Goal: Information Seeking & Learning: Learn about a topic

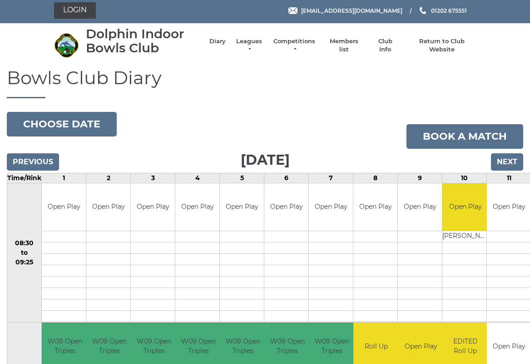
scroll to position [2, 0]
click at [257, 47] on link "Leagues" at bounding box center [249, 45] width 29 height 16
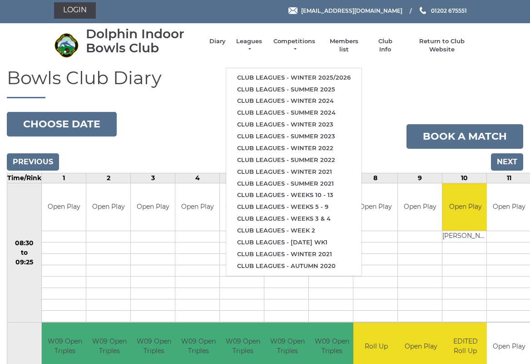
click at [312, 84] on link "Club leagues - Summer 2025" at bounding box center [293, 90] width 135 height 12
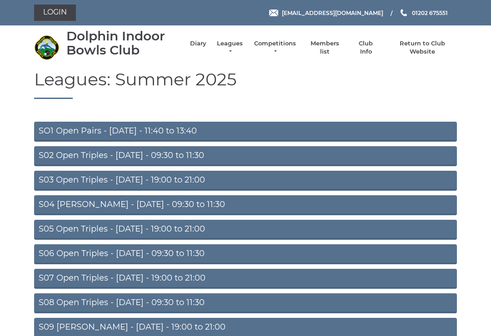
click at [239, 45] on link "Leagues" at bounding box center [229, 48] width 29 height 16
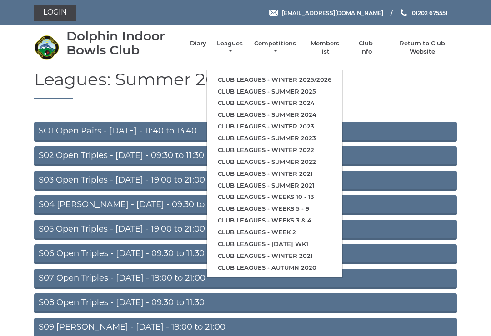
click at [289, 79] on link "Club leagues - Winter 2025/2026" at bounding box center [274, 80] width 135 height 12
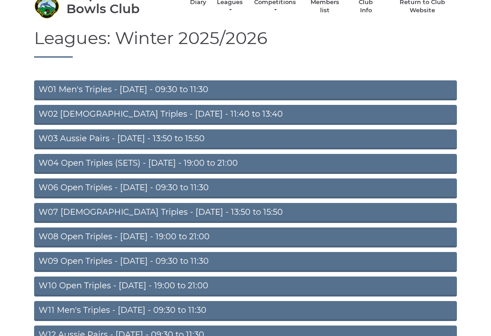
scroll to position [41, 0]
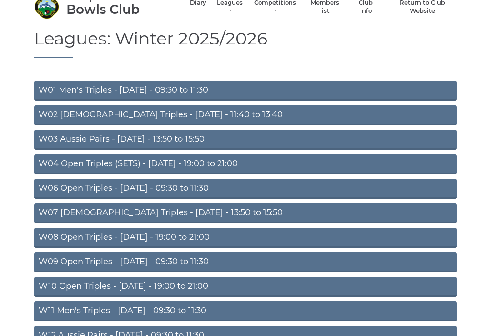
click at [155, 187] on link "W06 Open Triples - Tuesday - 09:30 to 11:30" at bounding box center [245, 189] width 423 height 20
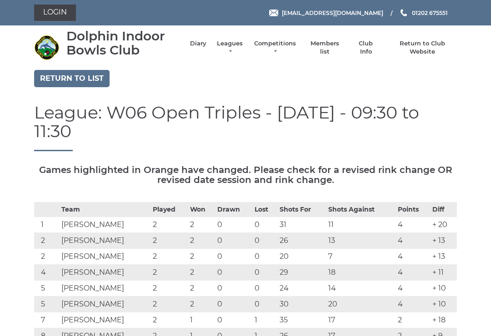
click at [235, 47] on link "Leagues" at bounding box center [229, 48] width 29 height 16
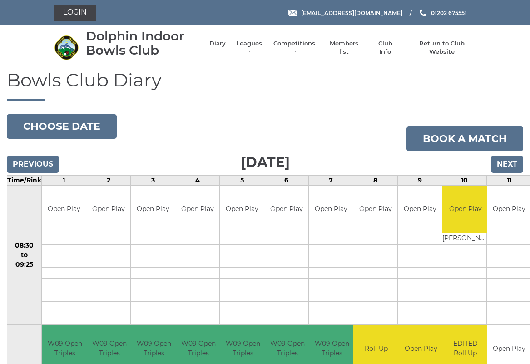
scroll to position [2, 0]
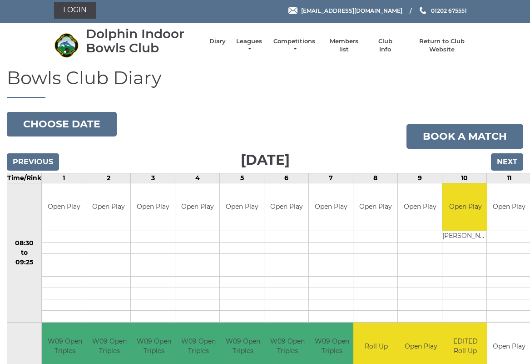
click at [257, 48] on link "Leagues" at bounding box center [249, 45] width 29 height 16
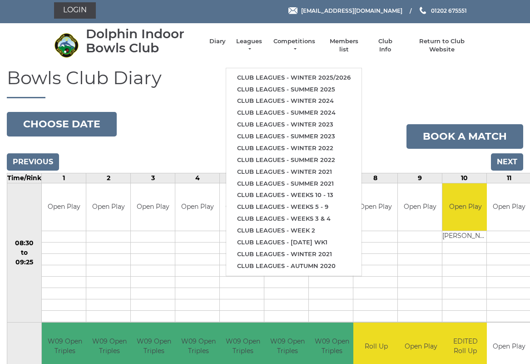
click at [305, 75] on link "Club leagues - Winter 2025/2026" at bounding box center [293, 78] width 135 height 12
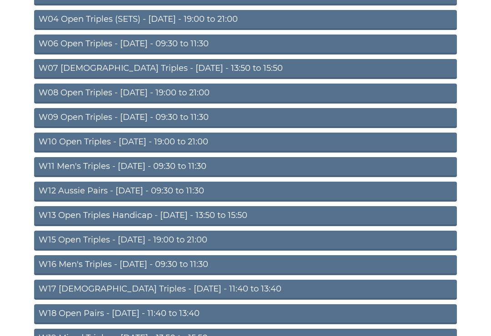
scroll to position [252, 0]
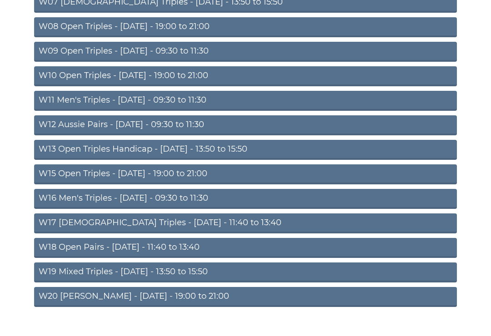
click at [94, 300] on link "W20 Aussie Pairs - Friday - 19:00 to 21:00" at bounding box center [245, 297] width 423 height 20
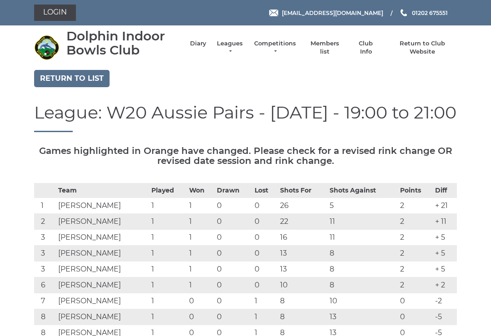
click at [241, 50] on link "Leagues" at bounding box center [229, 48] width 29 height 16
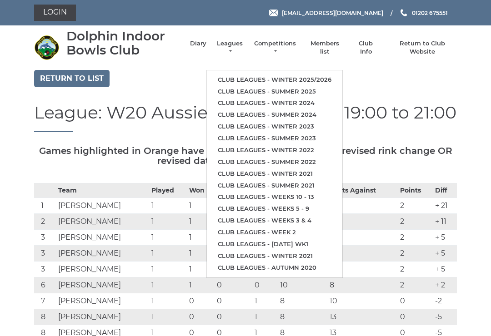
click at [308, 76] on link "Club leagues - Winter 2025/2026" at bounding box center [274, 80] width 135 height 12
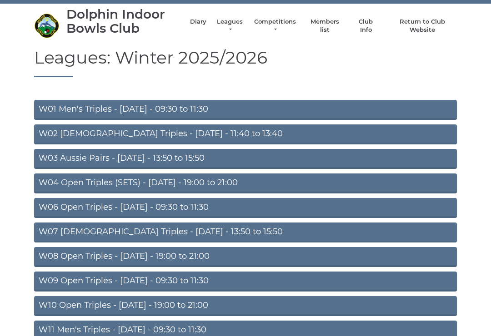
scroll to position [21, 0]
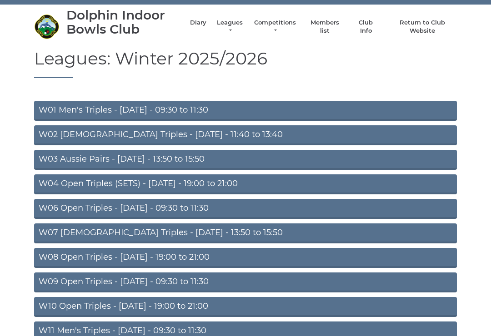
click at [135, 110] on link "W01 Men's Triples - [DATE] - 09:30 to 11:30" at bounding box center [245, 111] width 423 height 20
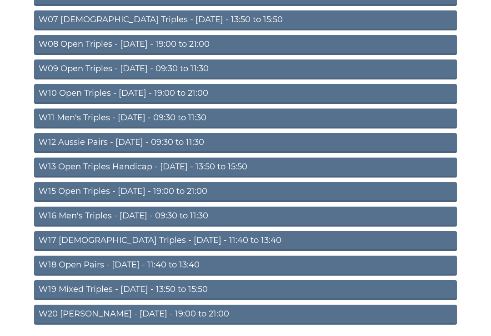
scroll to position [252, 0]
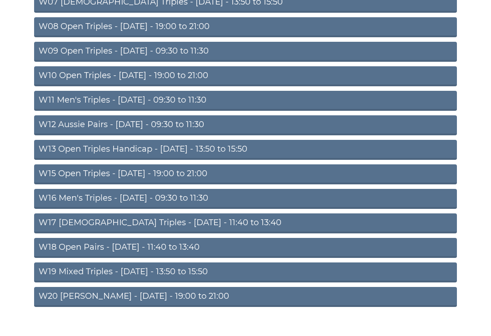
click at [130, 151] on link "W13 Open Triples Handicap - Thursday - 13:50 to 15:50" at bounding box center [245, 150] width 423 height 20
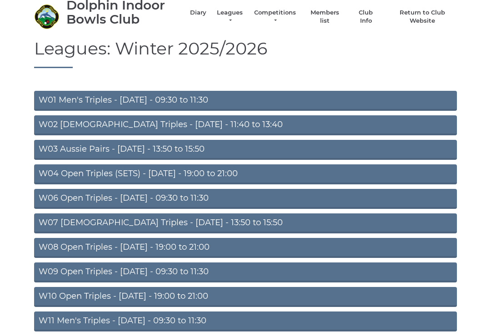
scroll to position [30, 0]
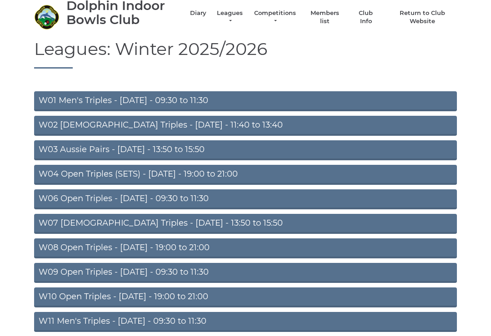
click at [160, 179] on link "W04 Open Triples (SETS) - [DATE] - 19:00 to 21:00" at bounding box center [245, 175] width 423 height 20
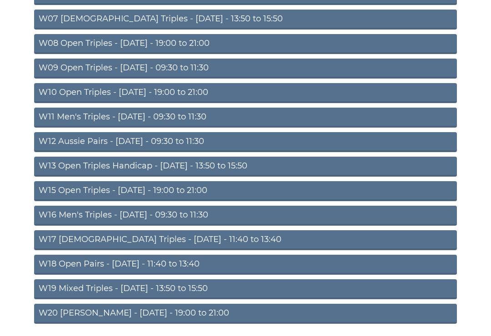
scroll to position [252, 0]
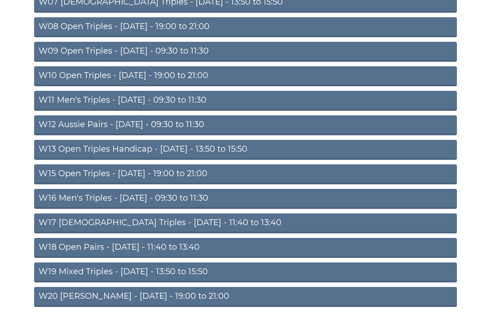
click at [144, 125] on link "W12 Aussie Pairs - [DATE] - 09:30 to 11:30" at bounding box center [245, 125] width 423 height 20
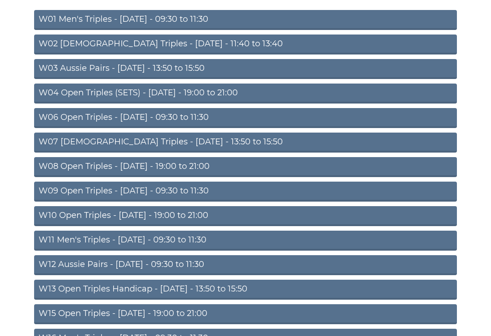
scroll to position [98, 0]
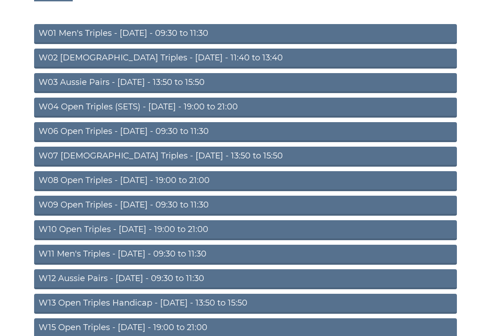
click at [190, 132] on link "W06 Open Triples - [DATE] - 09:30 to 11:30" at bounding box center [245, 132] width 423 height 20
